Goal: Find specific page/section: Find specific page/section

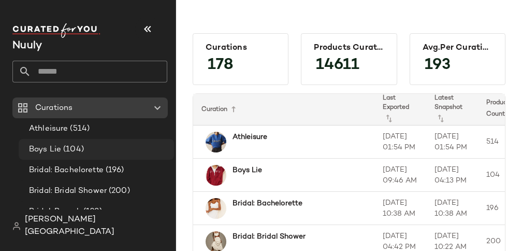
click at [72, 146] on span "(104)" at bounding box center [72, 150] width 23 height 12
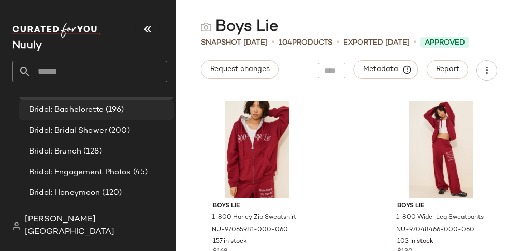
scroll to position [60, 0]
click at [119, 149] on div "Bridal: Brunch (128)" at bounding box center [98, 152] width 144 height 12
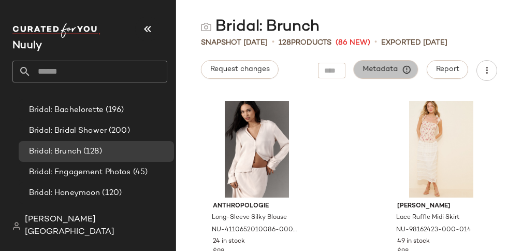
click at [392, 74] on button "Metadata" at bounding box center [386, 69] width 65 height 19
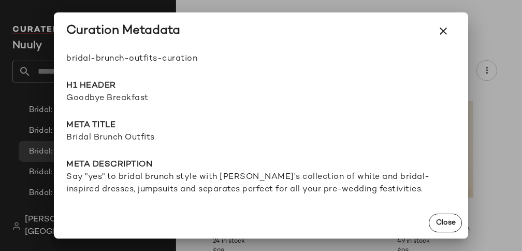
scroll to position [10, 0]
